Goal: Task Accomplishment & Management: Complete application form

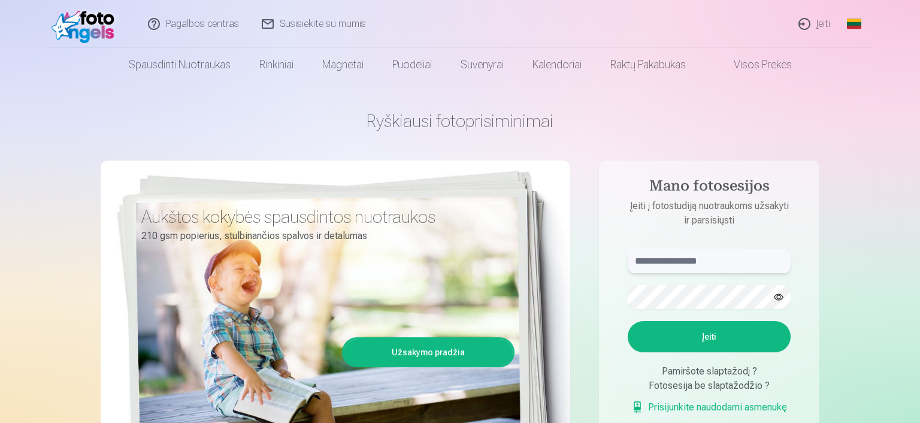
click at [741, 265] on input "text" at bounding box center [709, 261] width 163 height 24
type input "*"
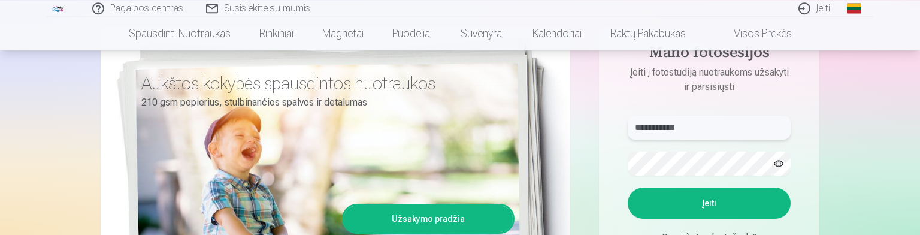
scroll to position [125, 0]
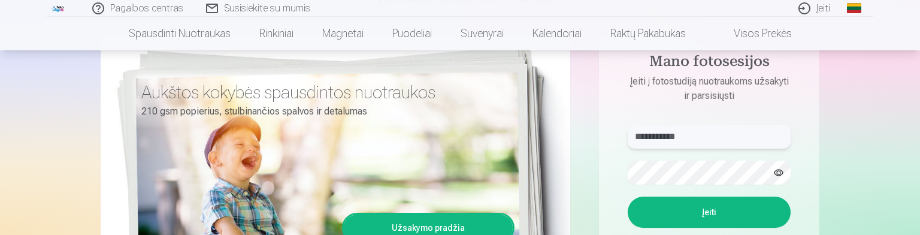
type input "**********"
click at [778, 168] on button "button" at bounding box center [778, 172] width 23 height 23
click at [714, 211] on button "Įeiti" at bounding box center [709, 211] width 163 height 31
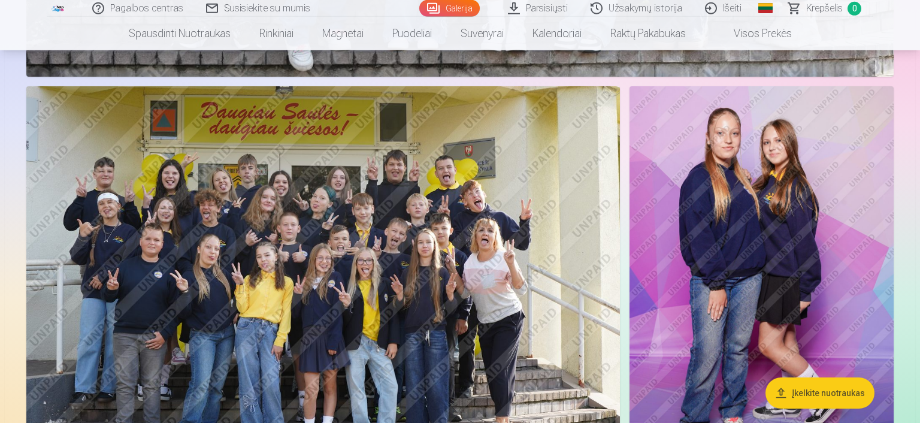
scroll to position [2308, 0]
